Goal: Transaction & Acquisition: Purchase product/service

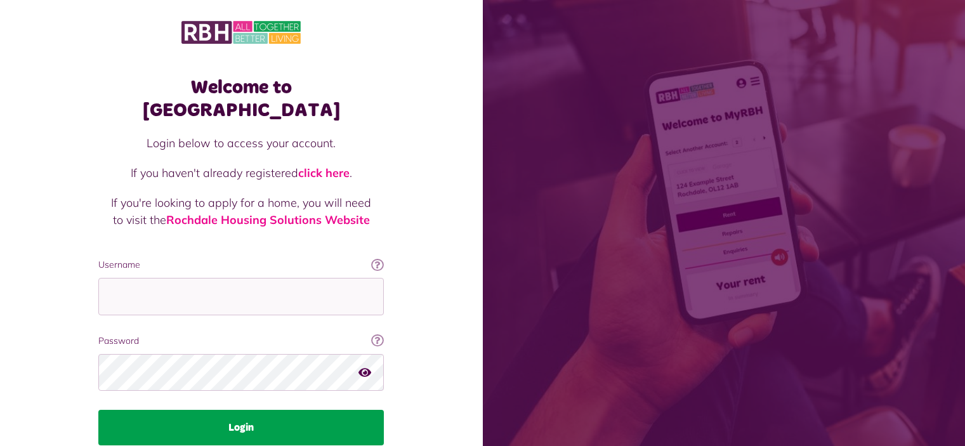
scroll to position [41, 0]
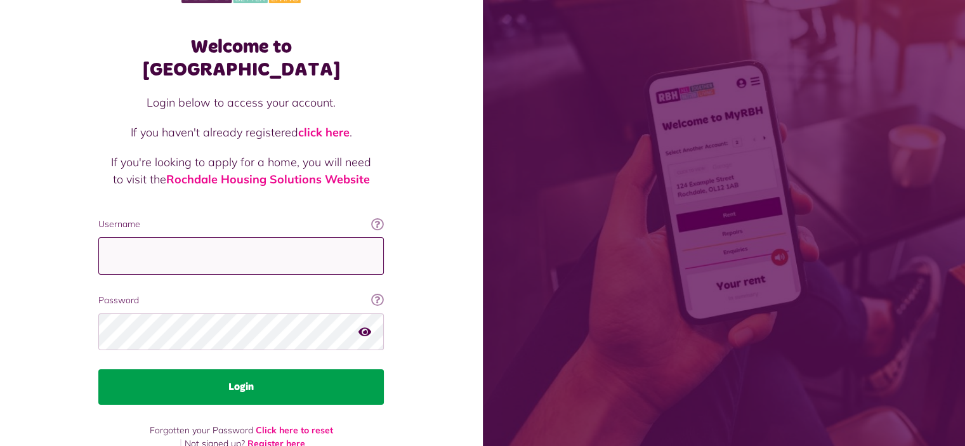
type input "**********"
click at [239, 369] on button "Login" at bounding box center [241, 387] width 286 height 36
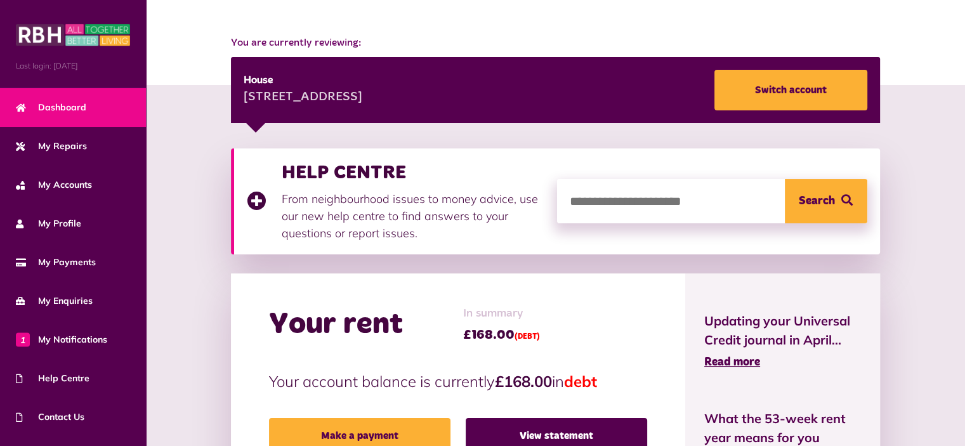
scroll to position [137, 0]
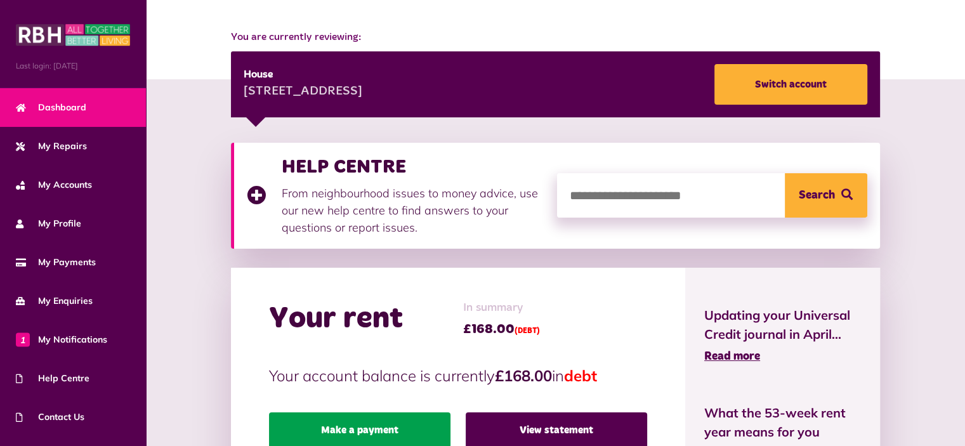
click at [307, 413] on link "Make a payment" at bounding box center [360, 431] width 182 height 36
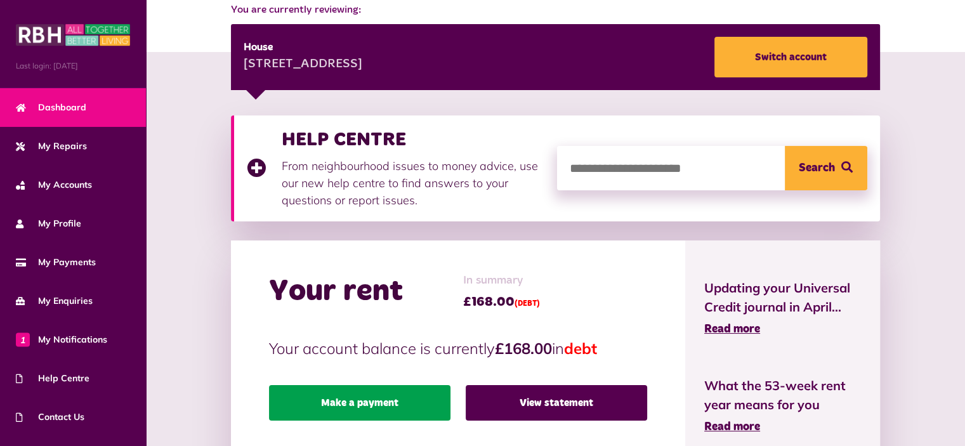
scroll to position [249, 0]
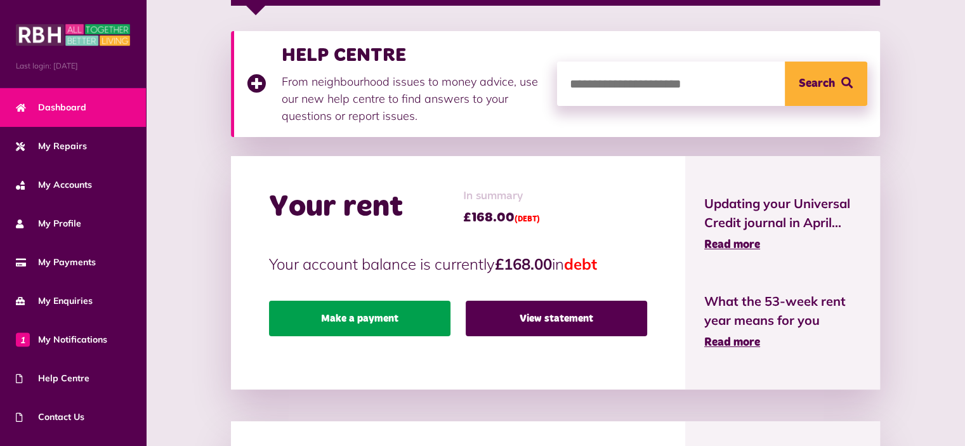
click at [317, 301] on link "Make a payment" at bounding box center [360, 319] width 182 height 36
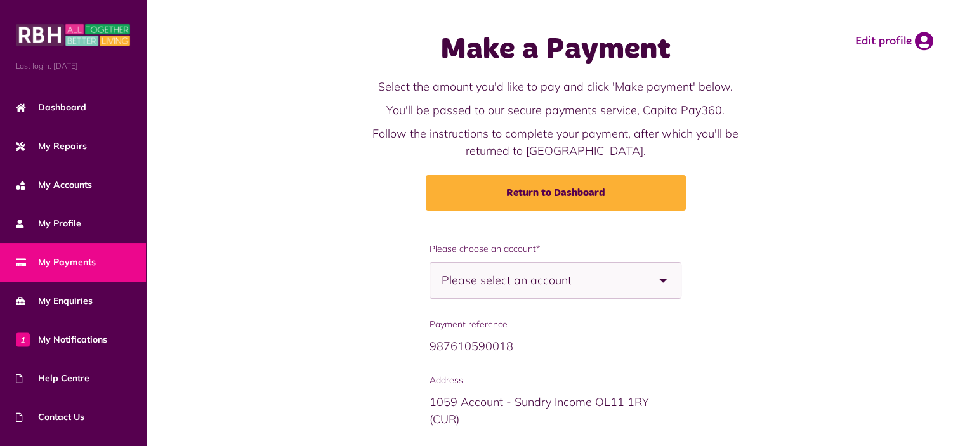
click at [610, 282] on div "Please select an account" at bounding box center [556, 280] width 252 height 37
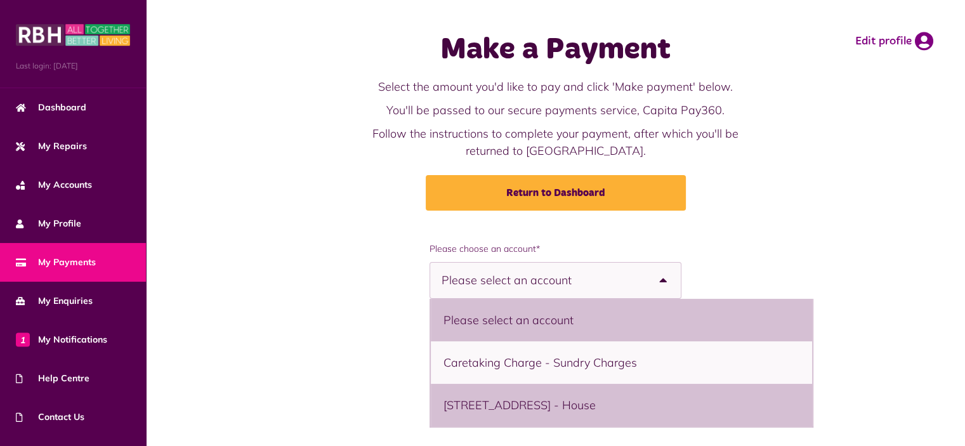
click at [444, 406] on li "3 Kinderway, Middleton, M24 5DE - House" at bounding box center [621, 405] width 381 height 43
select select "**********"
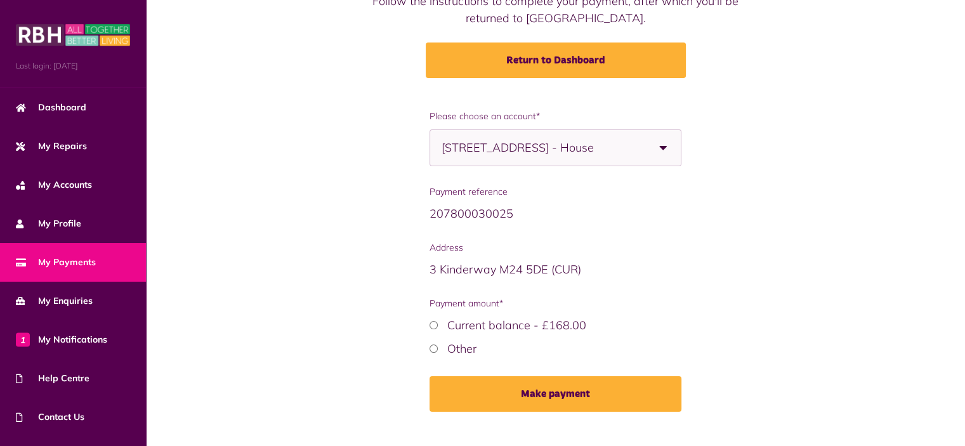
scroll to position [155, 0]
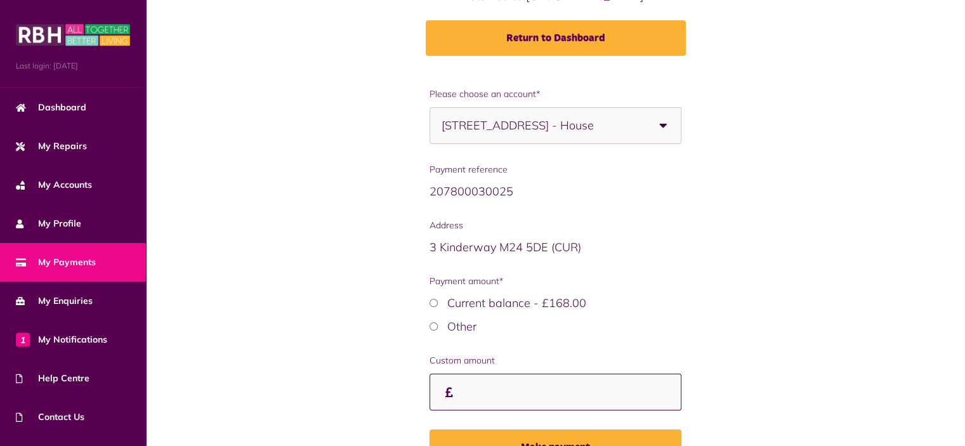
click at [430, 398] on input "Payment amount*" at bounding box center [556, 392] width 252 height 37
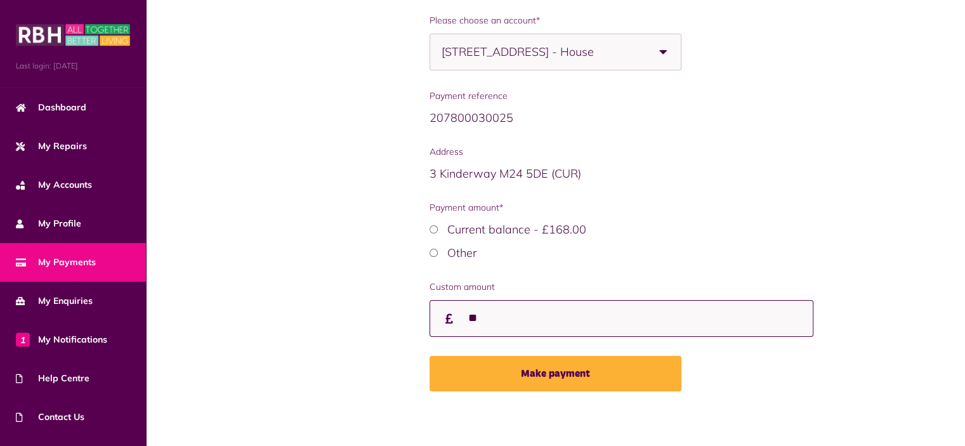
scroll to position [230, 0]
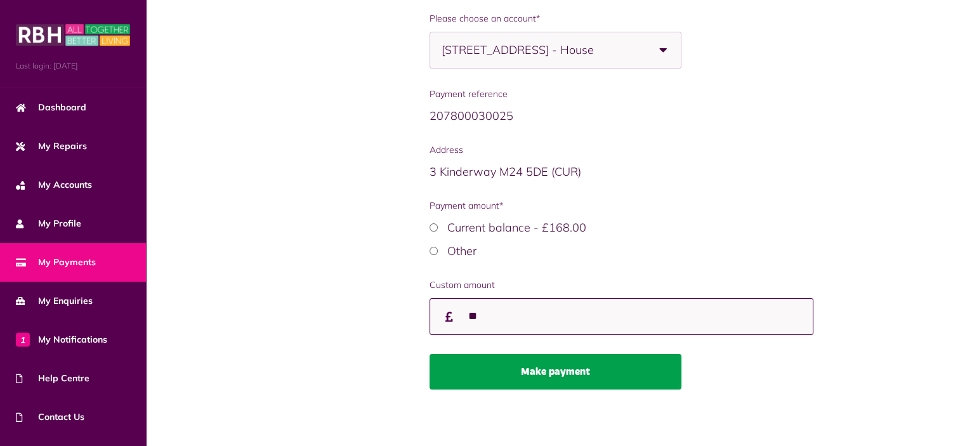
type input "**"
click at [555, 367] on button "Make payment" at bounding box center [556, 372] width 252 height 36
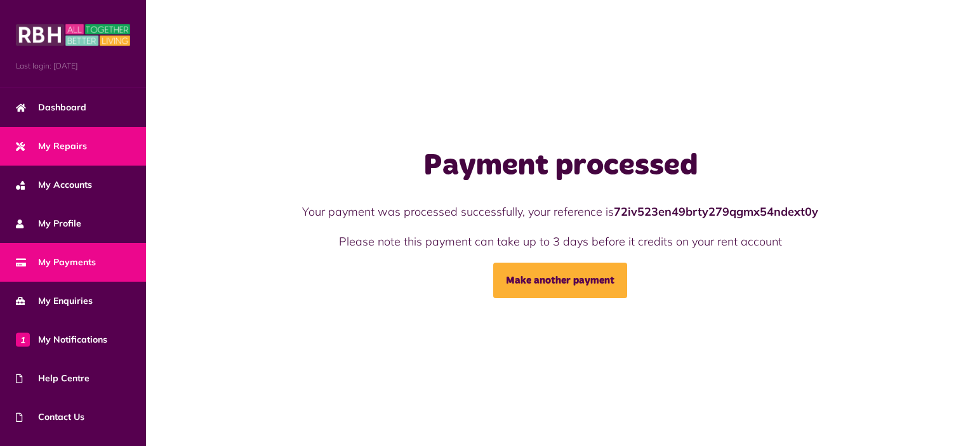
click at [56, 145] on span "My Repairs" at bounding box center [51, 146] width 71 height 13
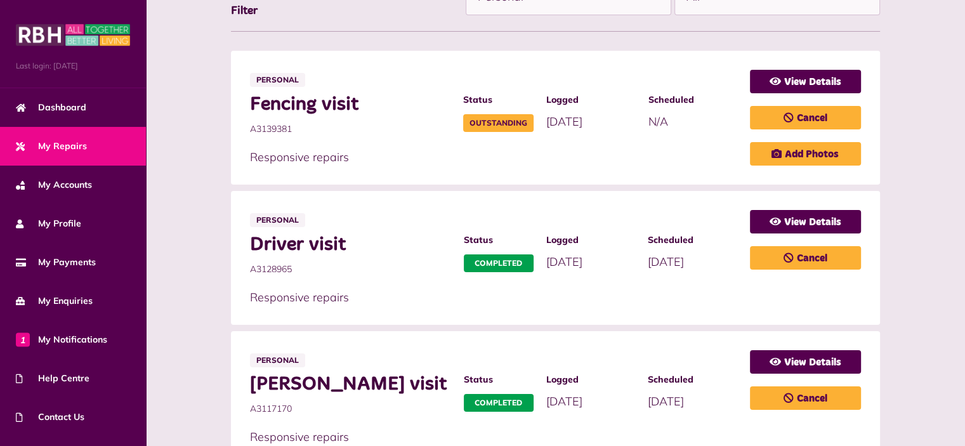
scroll to position [292, 0]
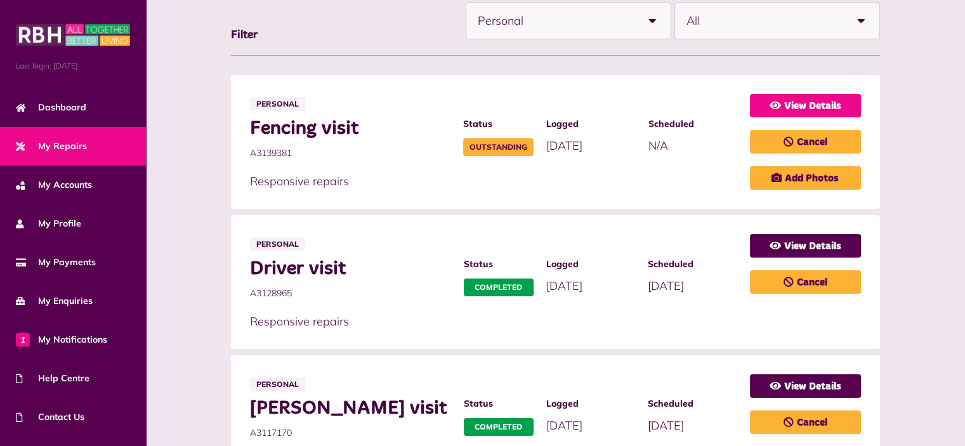
click at [861, 103] on link "View Details" at bounding box center [805, 105] width 111 height 23
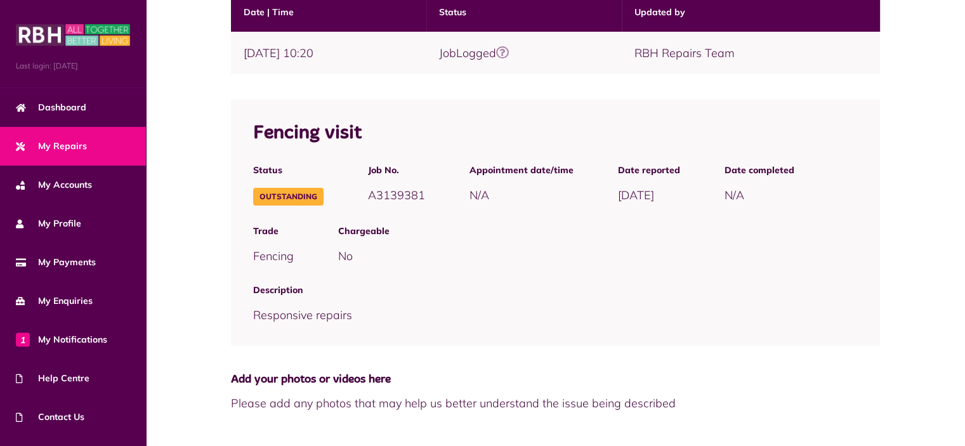
scroll to position [165, 0]
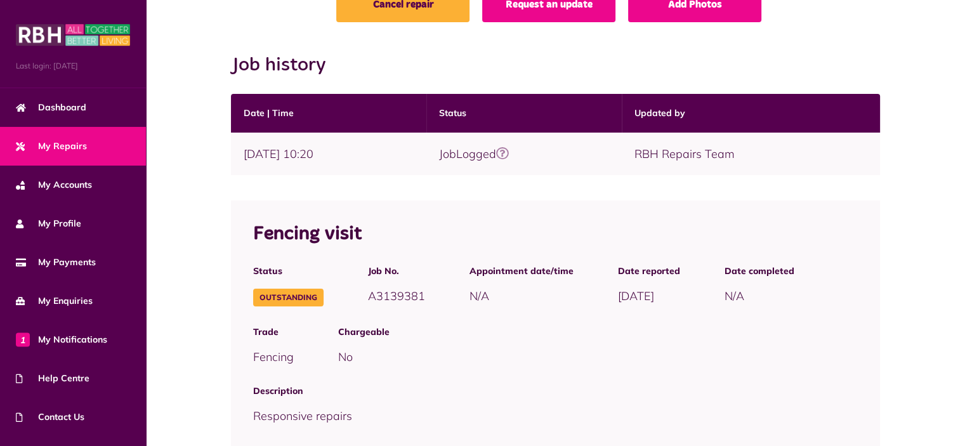
drag, startPoint x: 873, startPoint y: 103, endPoint x: 865, endPoint y: 154, distance: 50.8
click at [865, 154] on table "Date | Time Status Updated by 17/09/2025 | 10:20 JobLogged" at bounding box center [555, 134] width 649 height 81
click at [838, 272] on div "Status Outstanding Job No. A3139381 Appointment date/time N/A" at bounding box center [555, 285] width 649 height 61
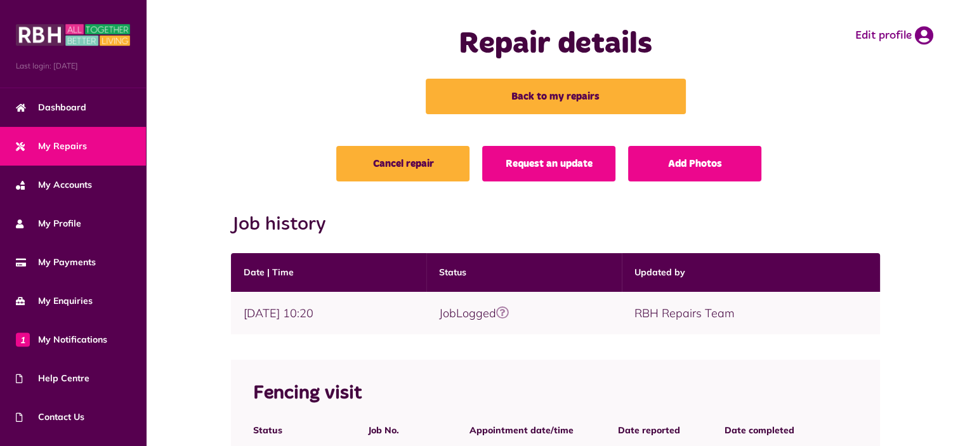
scroll to position [5, 0]
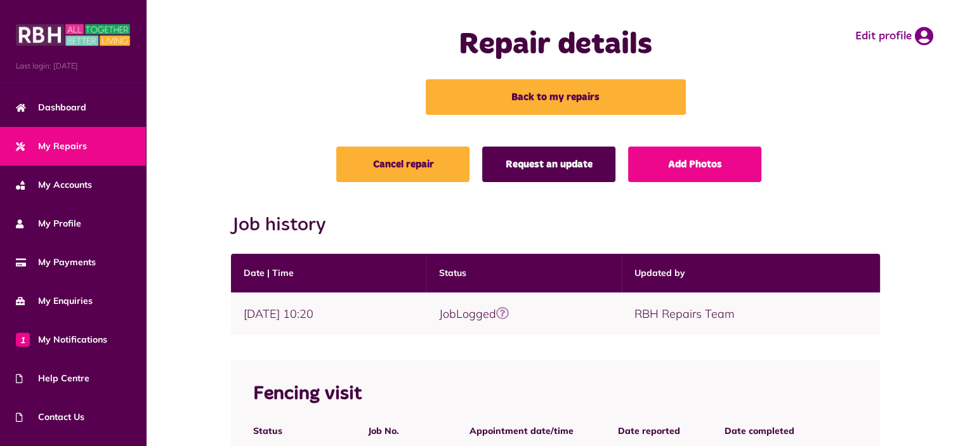
click at [549, 159] on link "Request an update" at bounding box center [548, 165] width 133 height 36
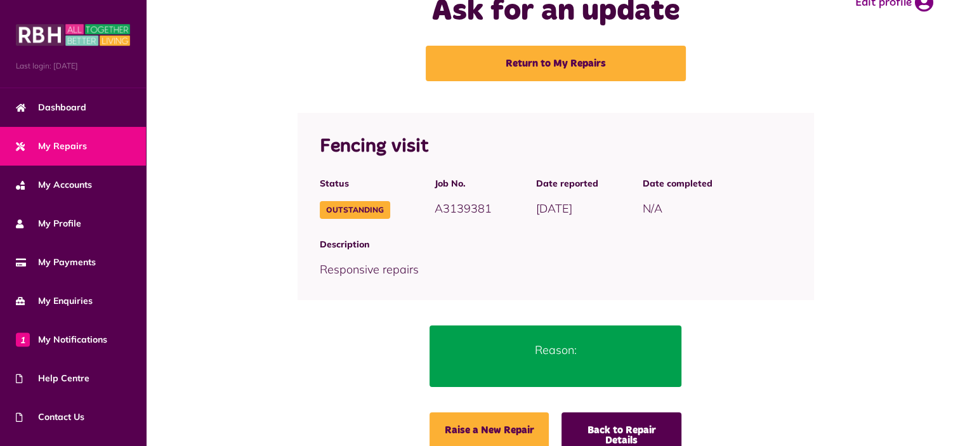
scroll to position [66, 0]
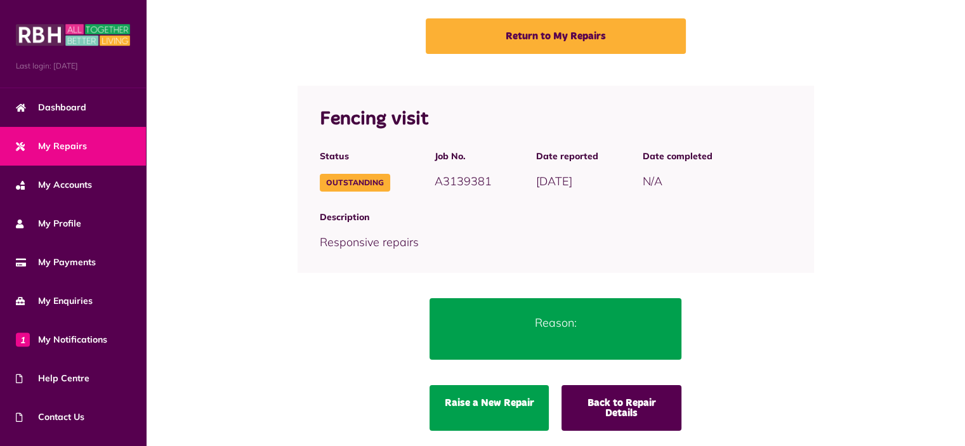
click at [457, 399] on link "Raise a New Repair" at bounding box center [489, 408] width 119 height 46
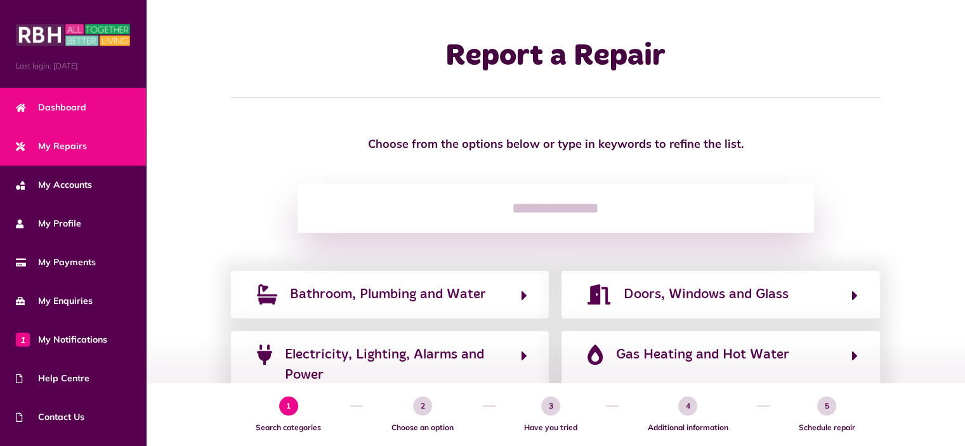
click at [68, 103] on span "Dashboard" at bounding box center [51, 107] width 70 height 13
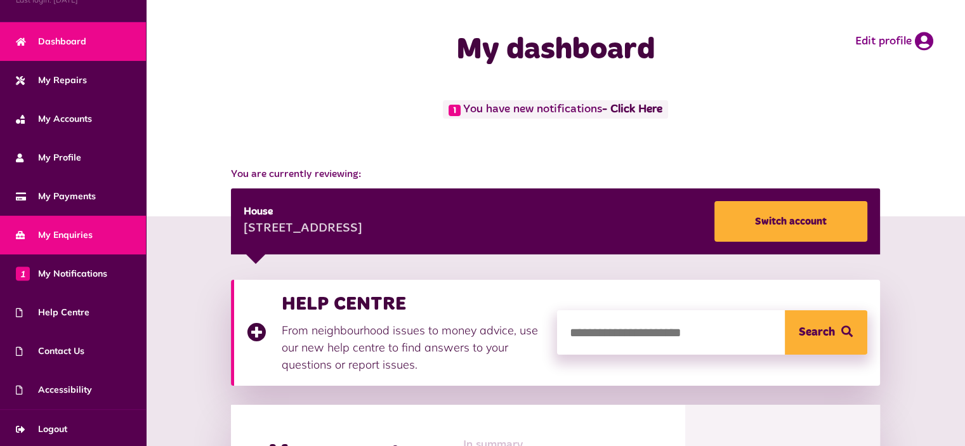
scroll to position [67, 0]
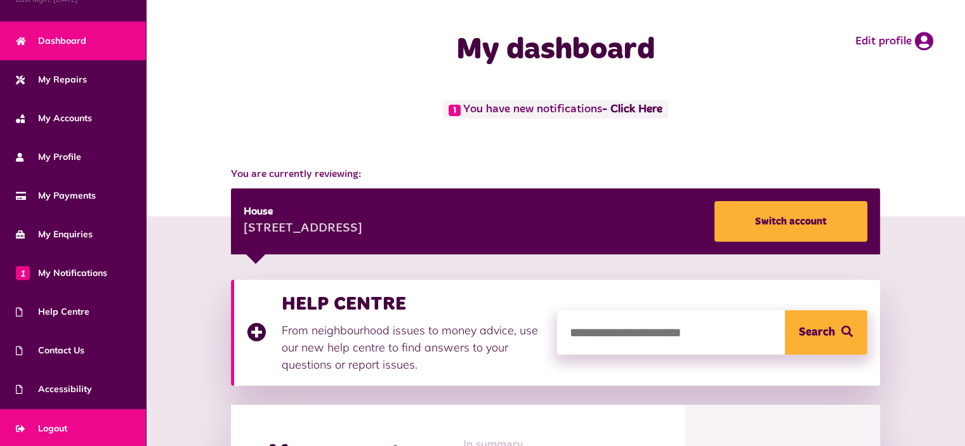
click at [51, 424] on span "Logout" at bounding box center [41, 428] width 51 height 13
